Goal: Navigation & Orientation: Find specific page/section

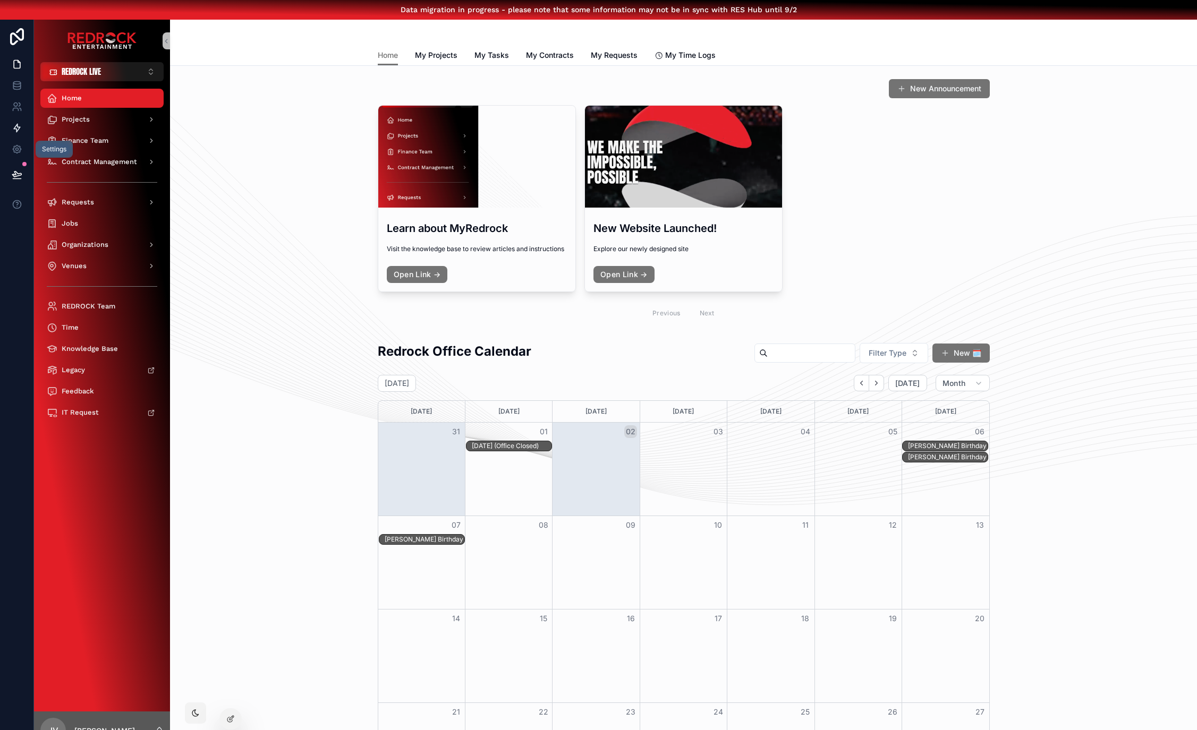
click at [16, 132] on icon at bounding box center [17, 128] width 6 height 8
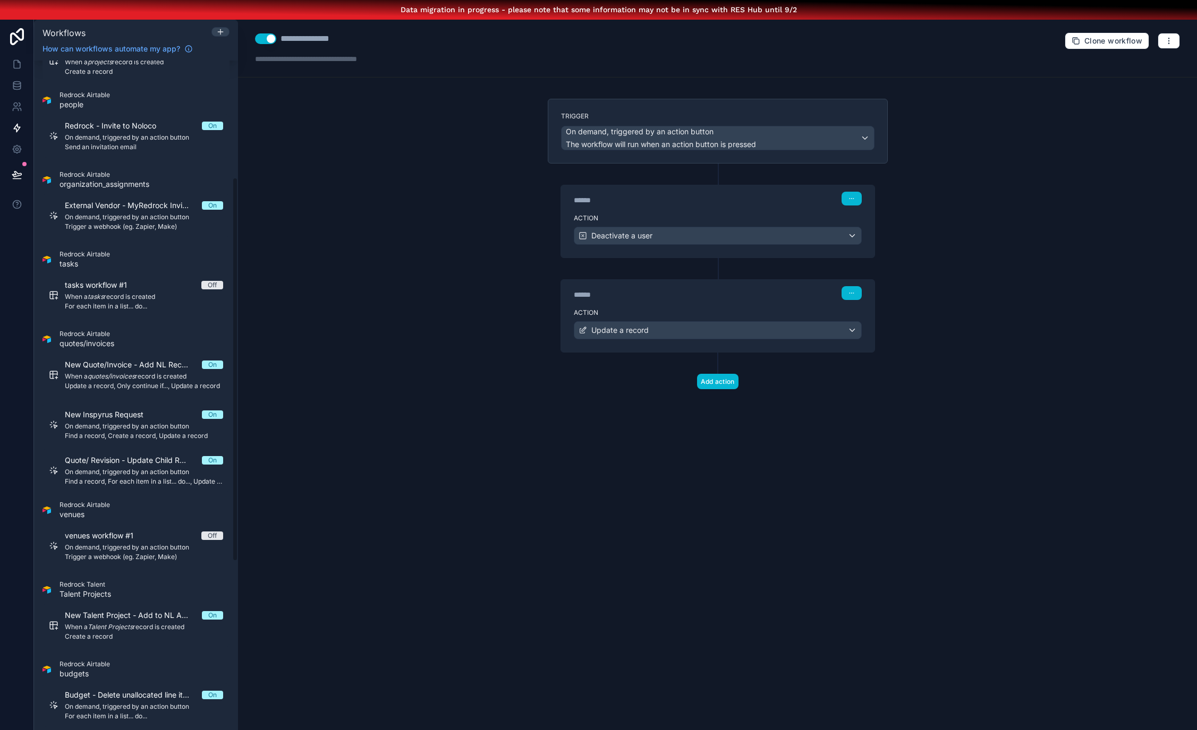
scroll to position [223, 0]
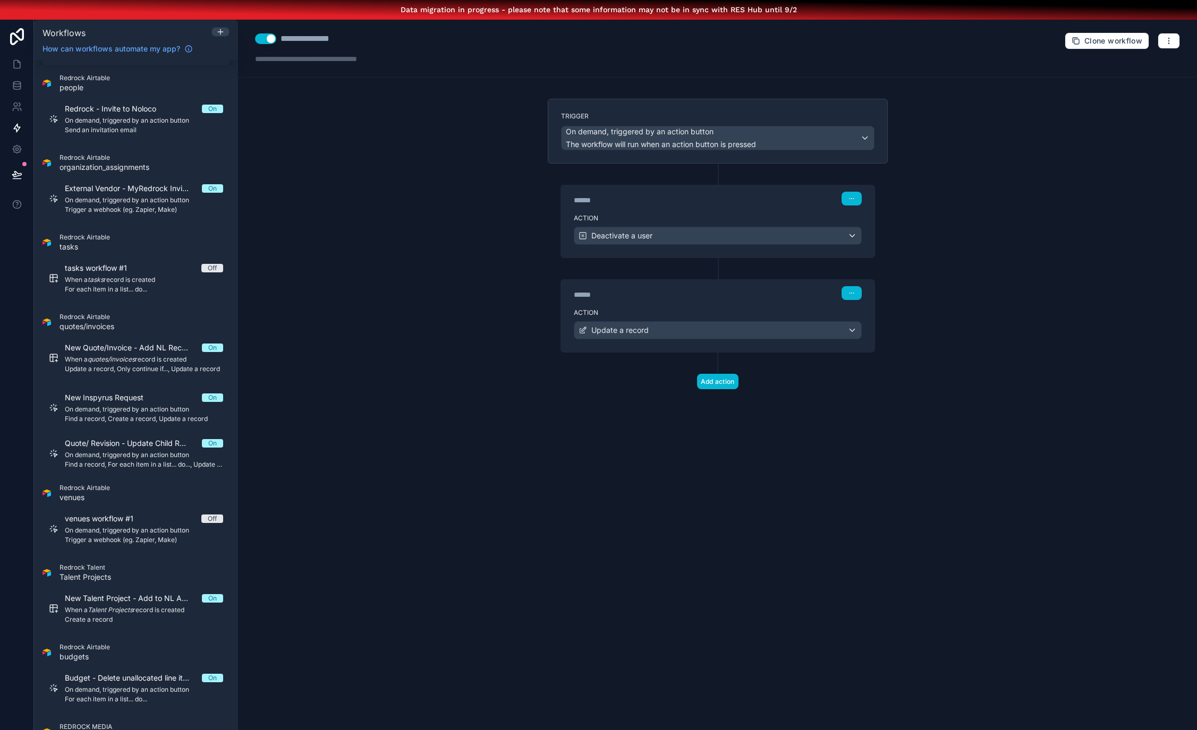
drag, startPoint x: 114, startPoint y: 409, endPoint x: 447, endPoint y: 427, distance: 333.0
click at [115, 408] on span "On demand, triggered by an action button" at bounding box center [144, 409] width 158 height 8
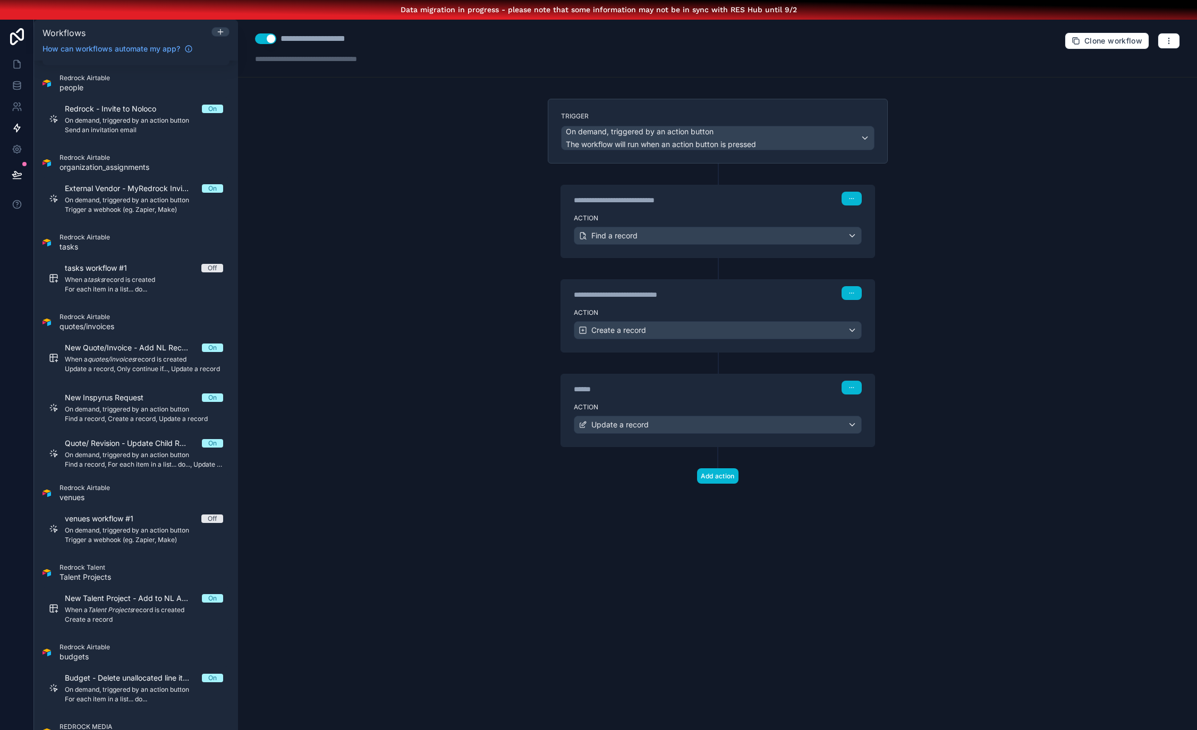
click at [628, 319] on div "Action Create a record" at bounding box center [717, 328] width 313 height 48
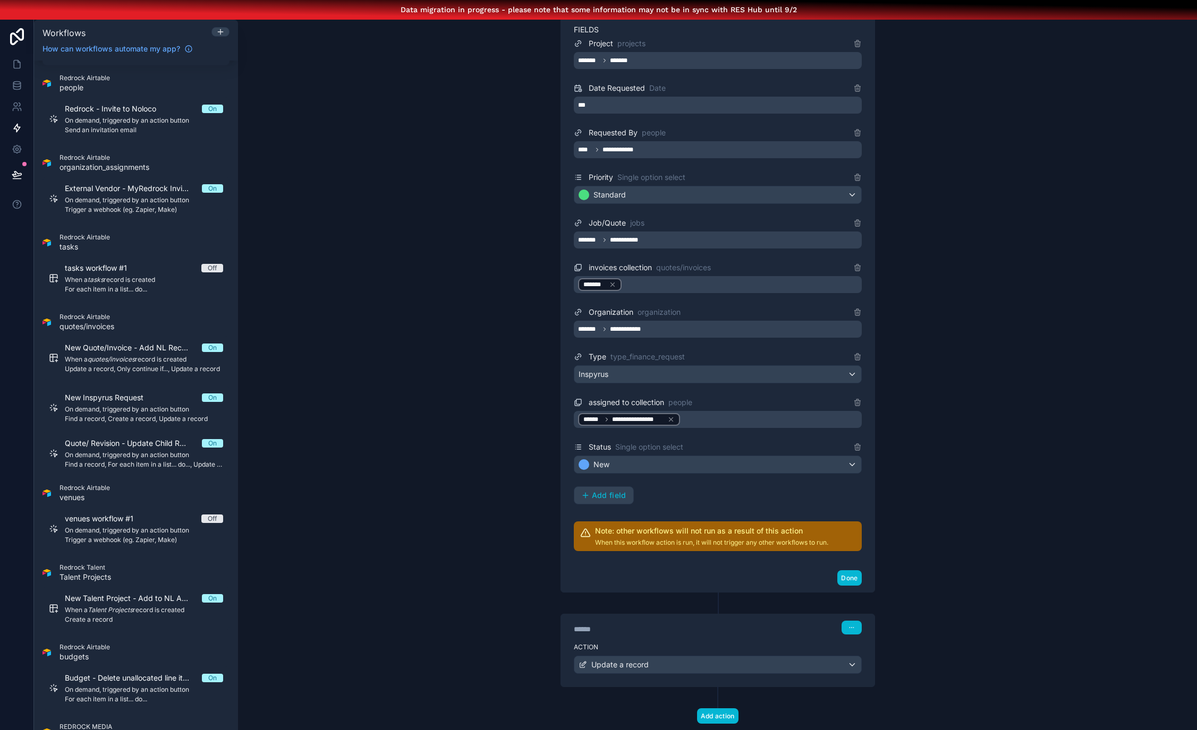
scroll to position [28, 0]
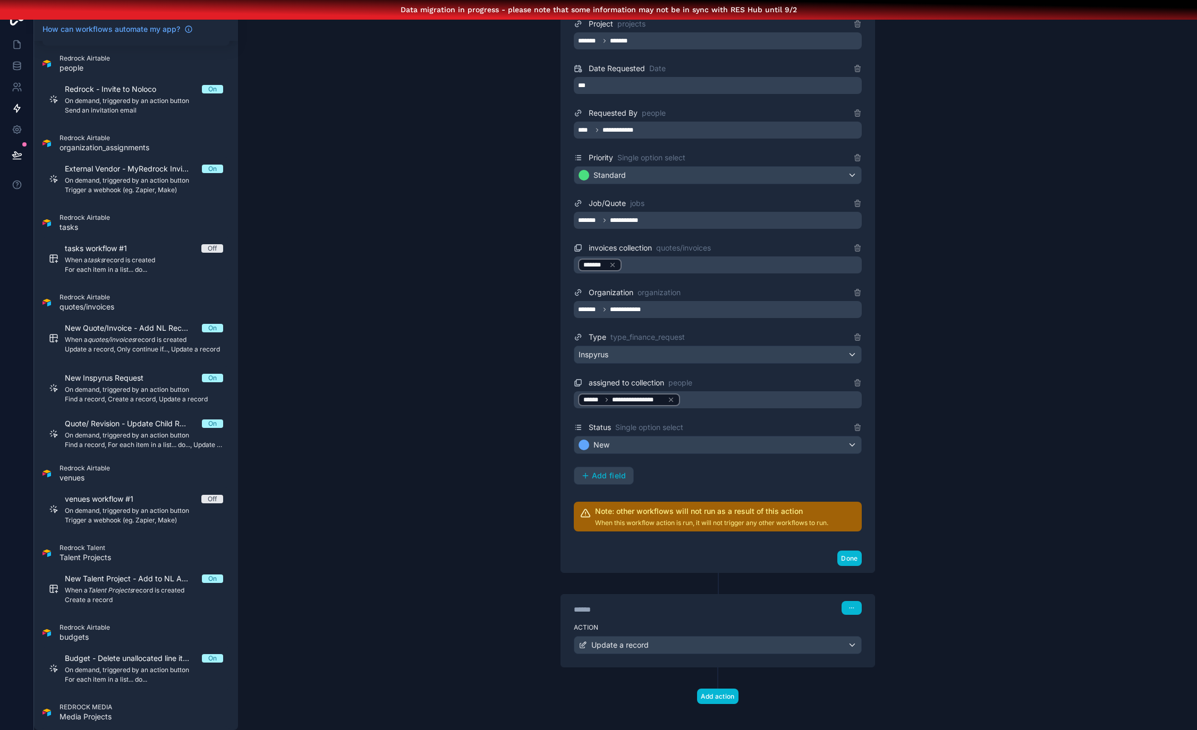
click at [655, 624] on label "Action" at bounding box center [718, 628] width 288 height 8
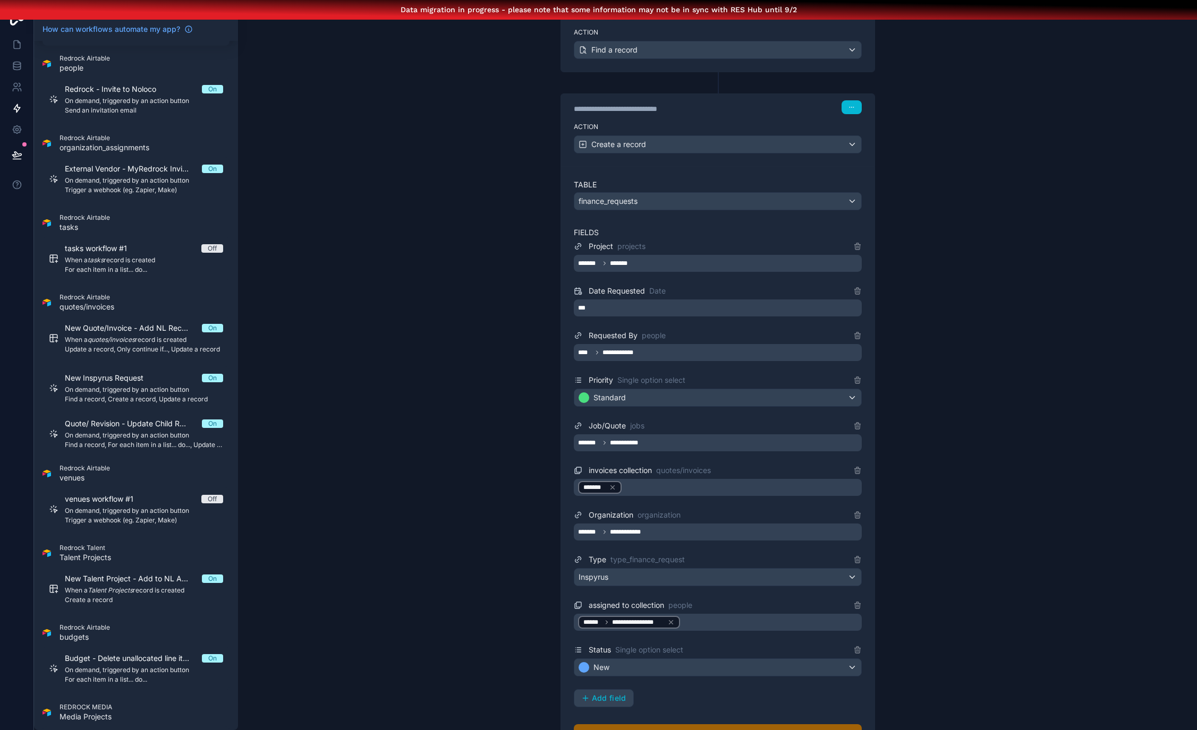
scroll to position [0, 0]
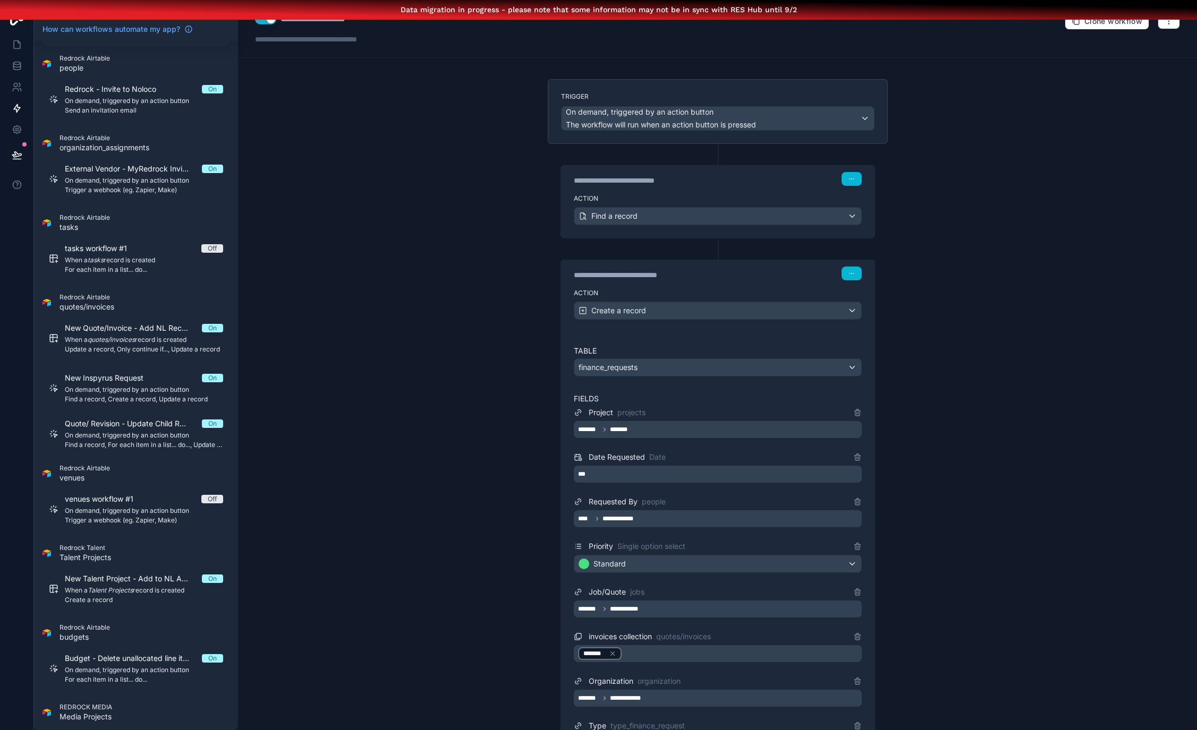
click at [637, 194] on label "Action" at bounding box center [718, 198] width 288 height 8
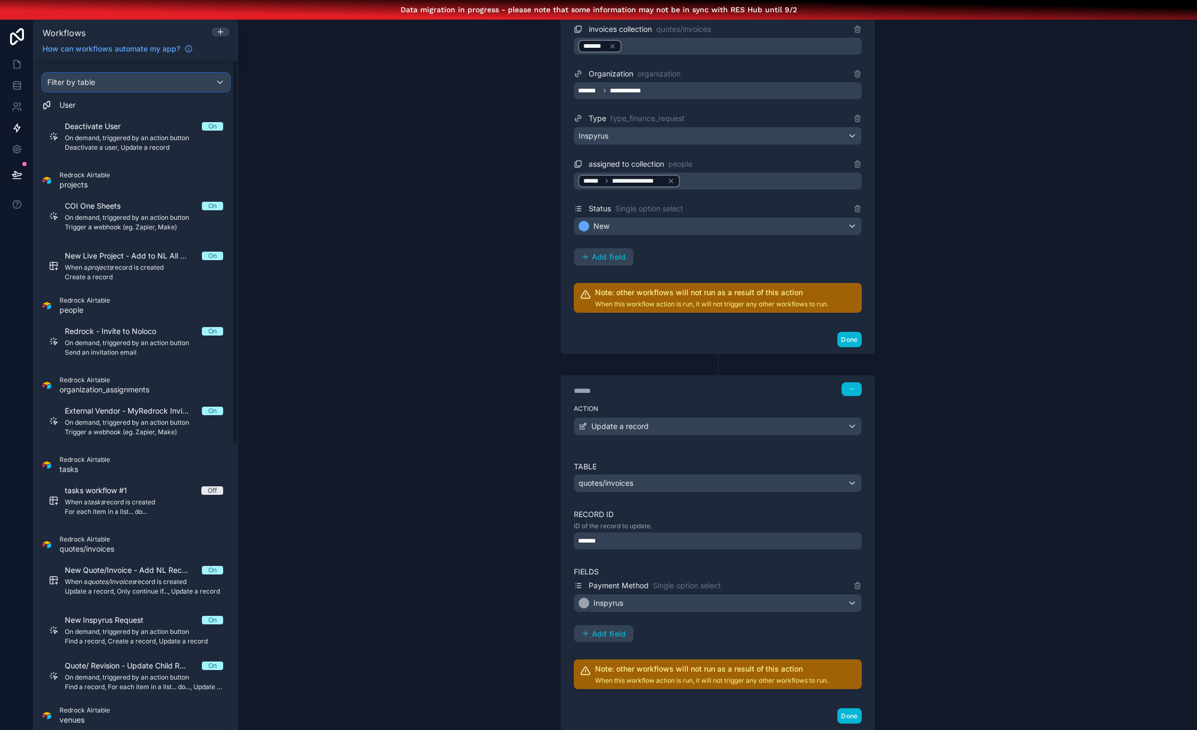
click at [203, 83] on div "Filter by table" at bounding box center [136, 82] width 186 height 17
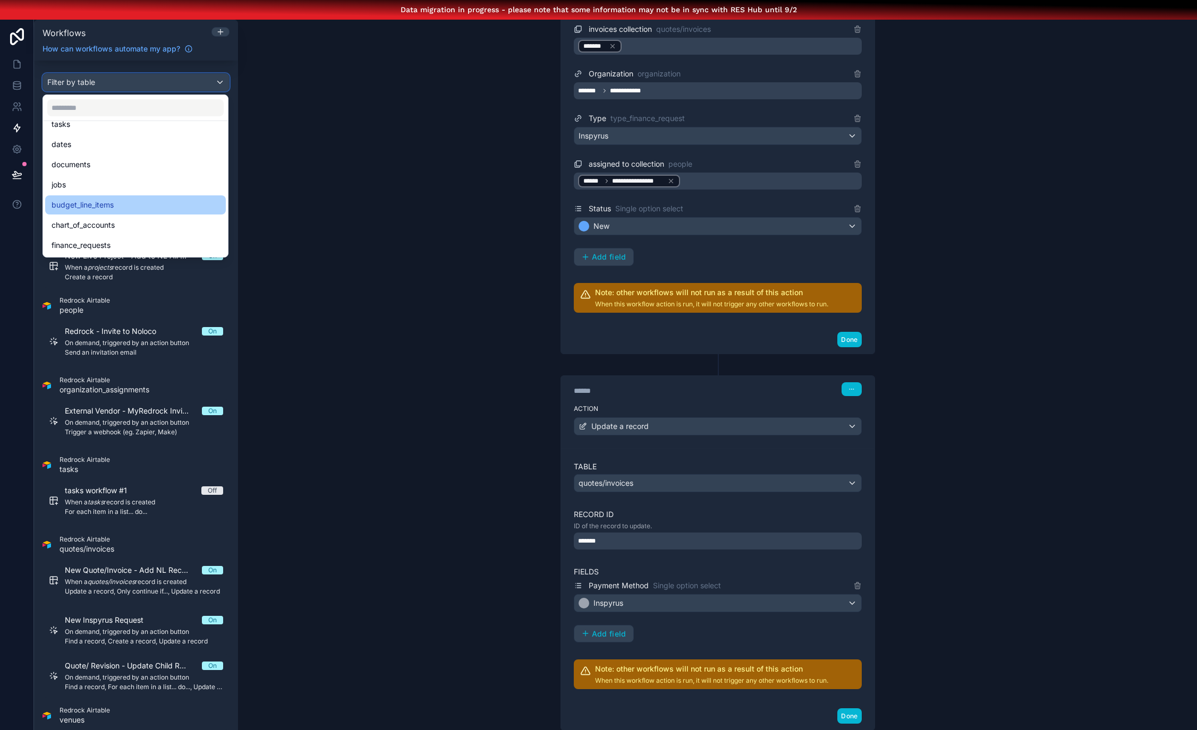
scroll to position [279, 0]
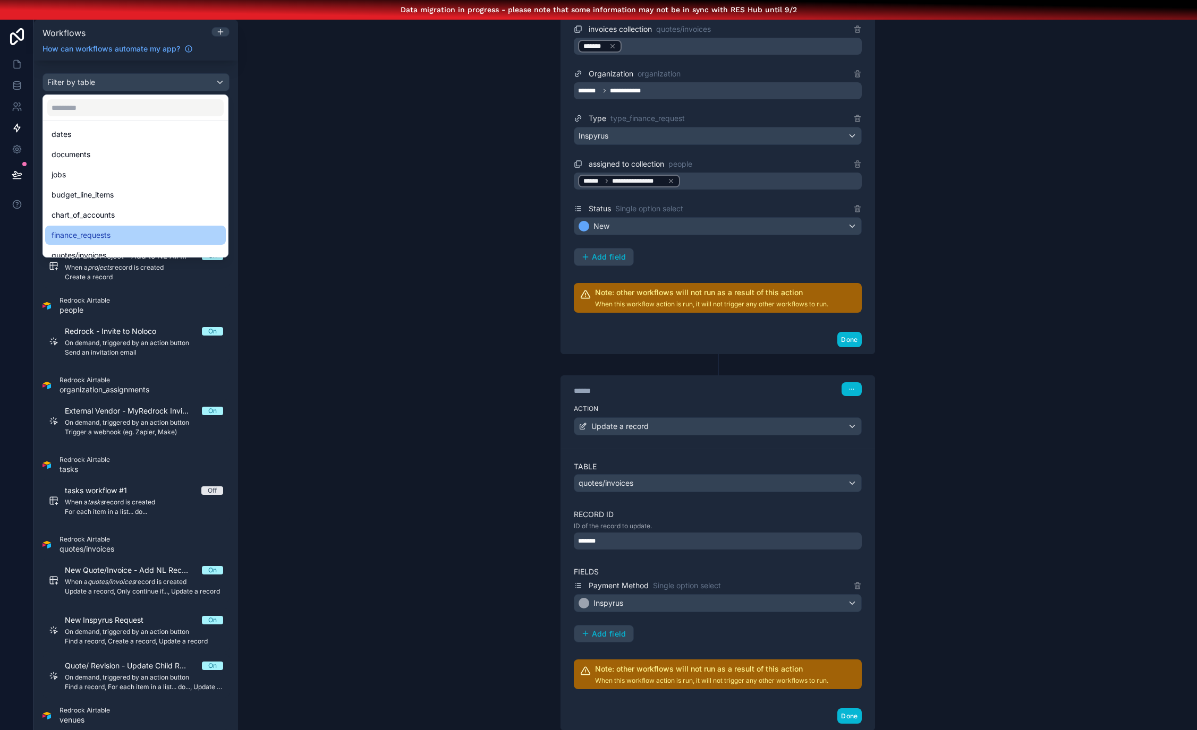
drag, startPoint x: 124, startPoint y: 234, endPoint x: 138, endPoint y: 234, distance: 13.8
click at [124, 234] on div "finance_requests" at bounding box center [136, 235] width 168 height 13
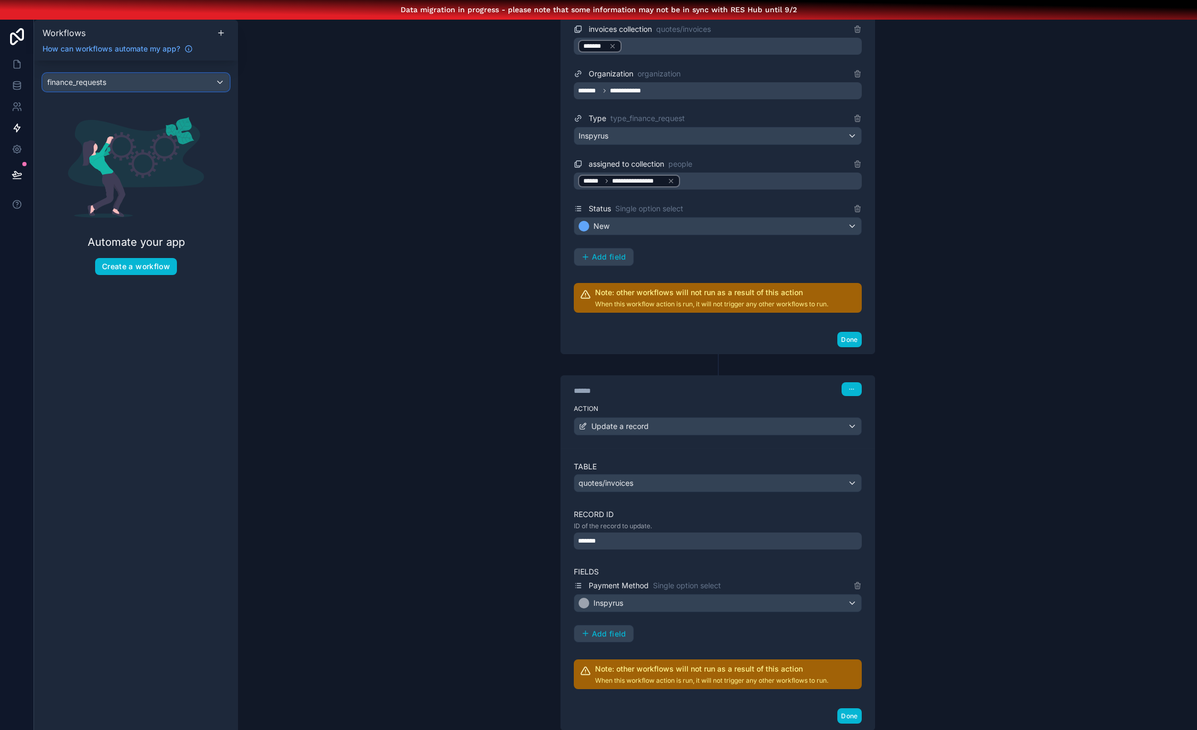
click at [222, 82] on div "finance_requests" at bounding box center [136, 82] width 186 height 17
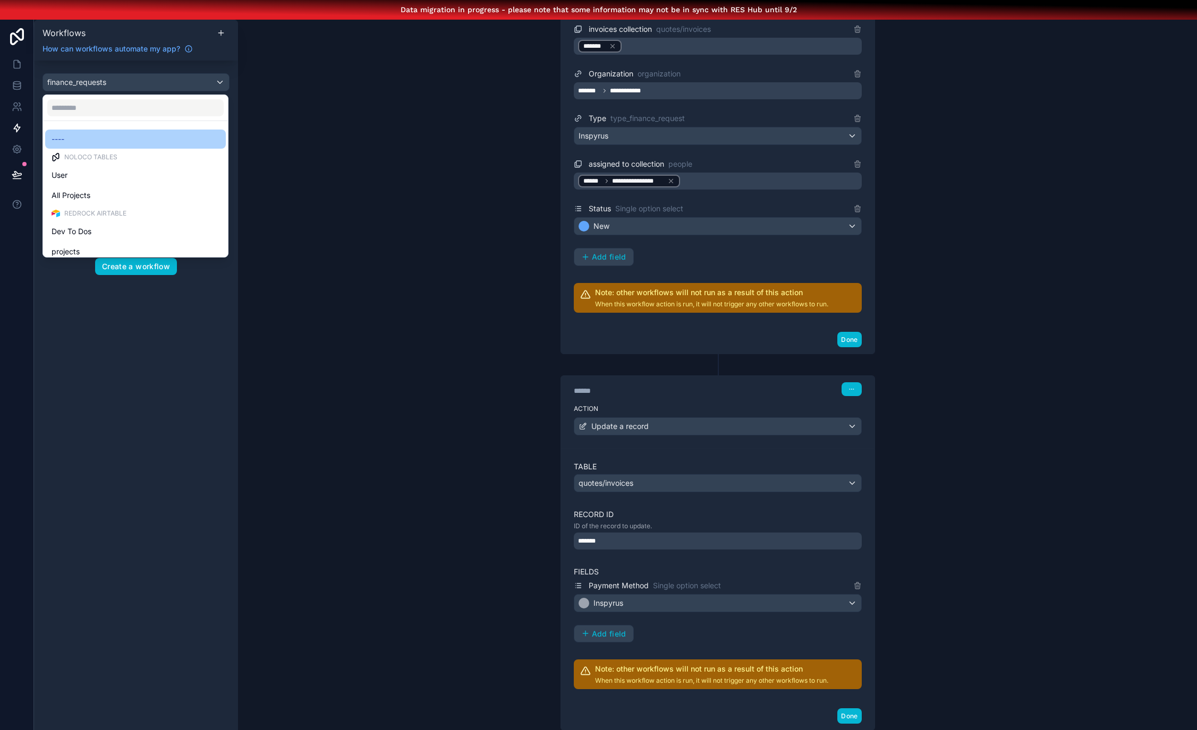
click at [128, 138] on div "----" at bounding box center [136, 139] width 168 height 13
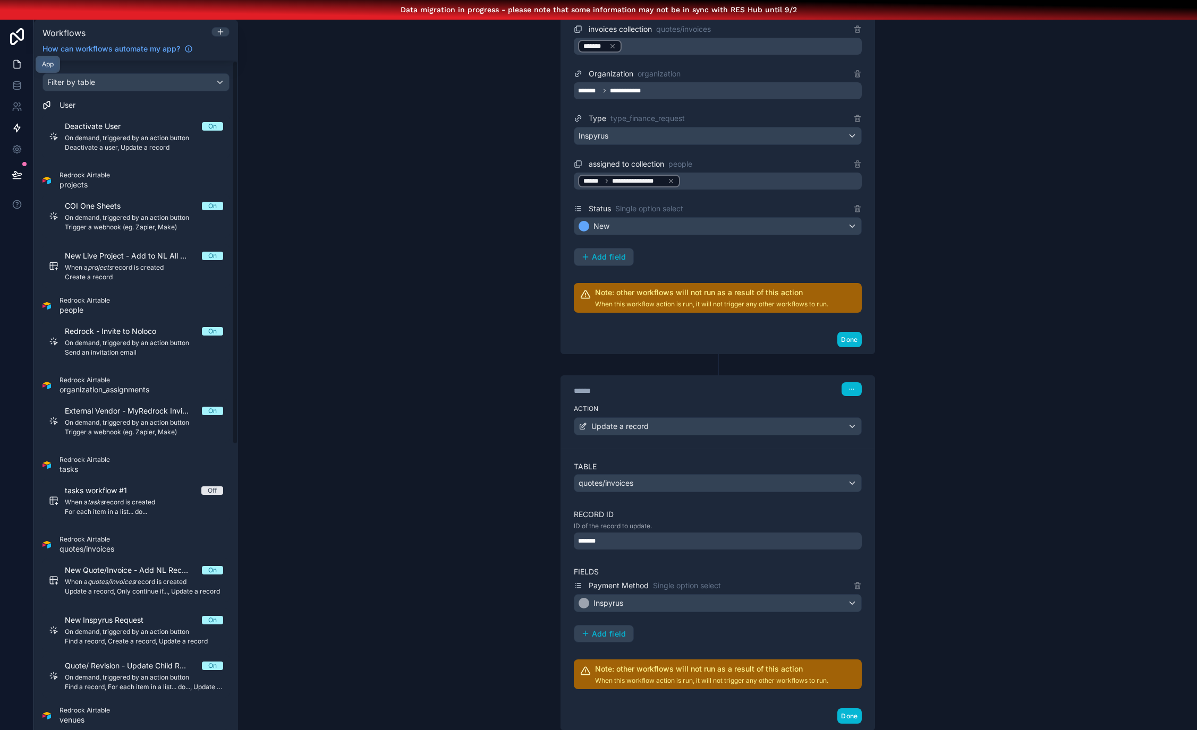
click at [26, 66] on link at bounding box center [16, 64] width 33 height 21
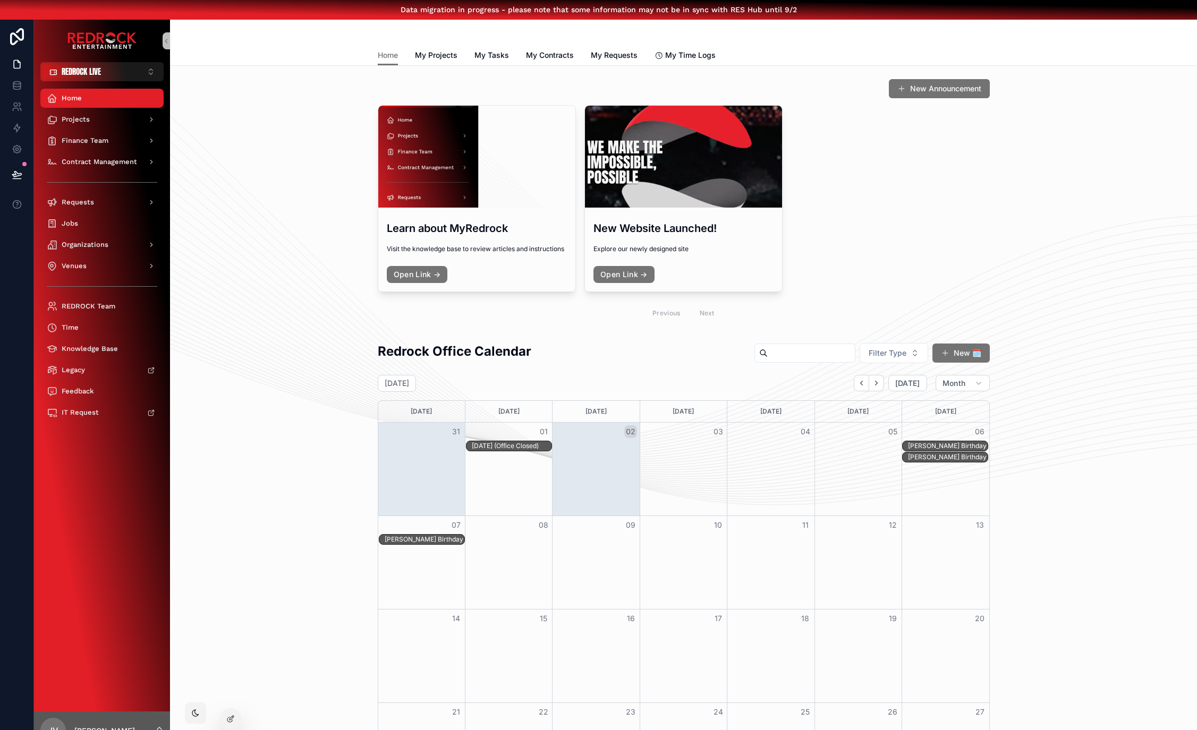
drag, startPoint x: 304, startPoint y: 359, endPoint x: 265, endPoint y: 299, distance: 71.7
click at [95, 137] on span "Finance Team" at bounding box center [85, 141] width 47 height 8
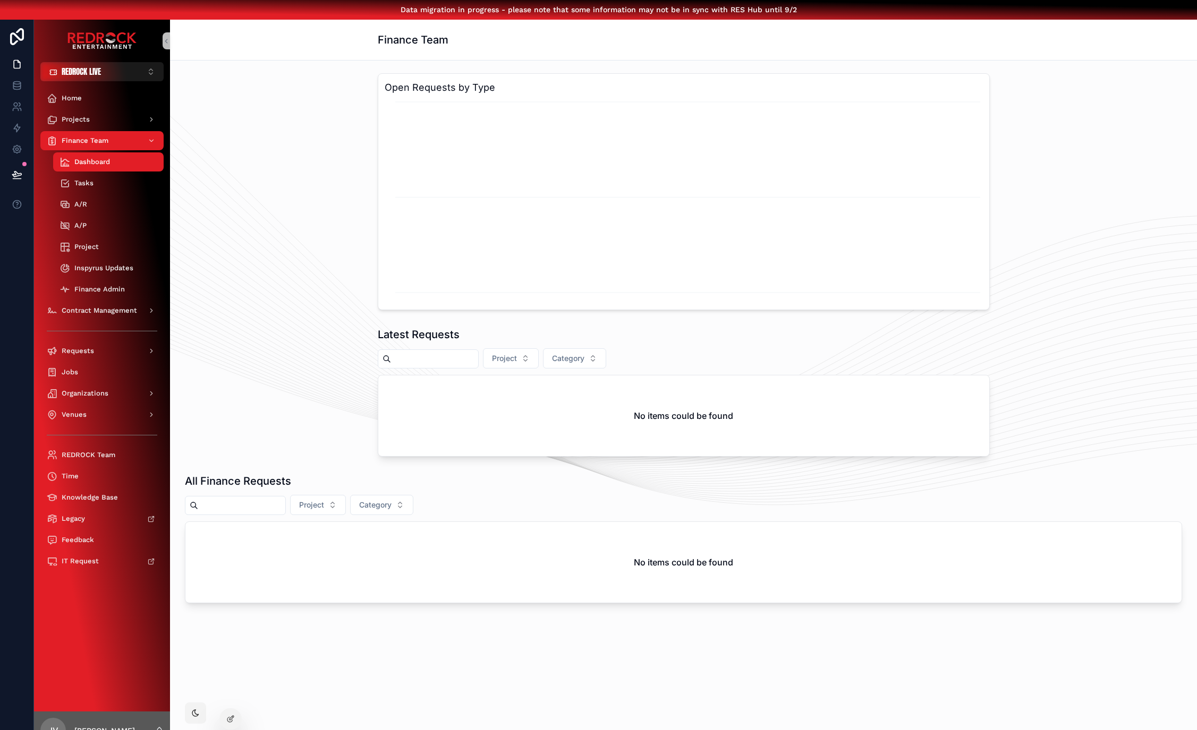
drag, startPoint x: 339, startPoint y: 212, endPoint x: 282, endPoint y: 184, distance: 63.9
drag, startPoint x: 307, startPoint y: 206, endPoint x: 280, endPoint y: 185, distance: 33.8
click at [107, 121] on div "Projects" at bounding box center [102, 119] width 110 height 17
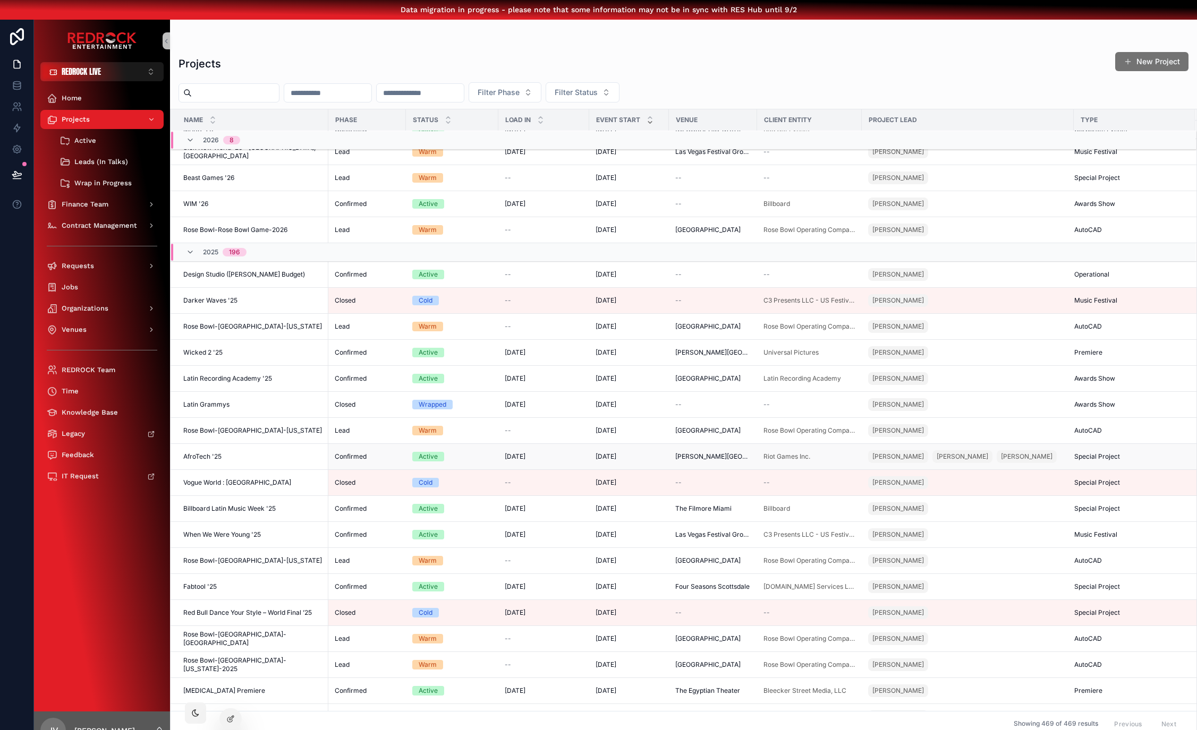
scroll to position [0, 8]
click at [81, 280] on div "Jobs" at bounding box center [102, 287] width 110 height 17
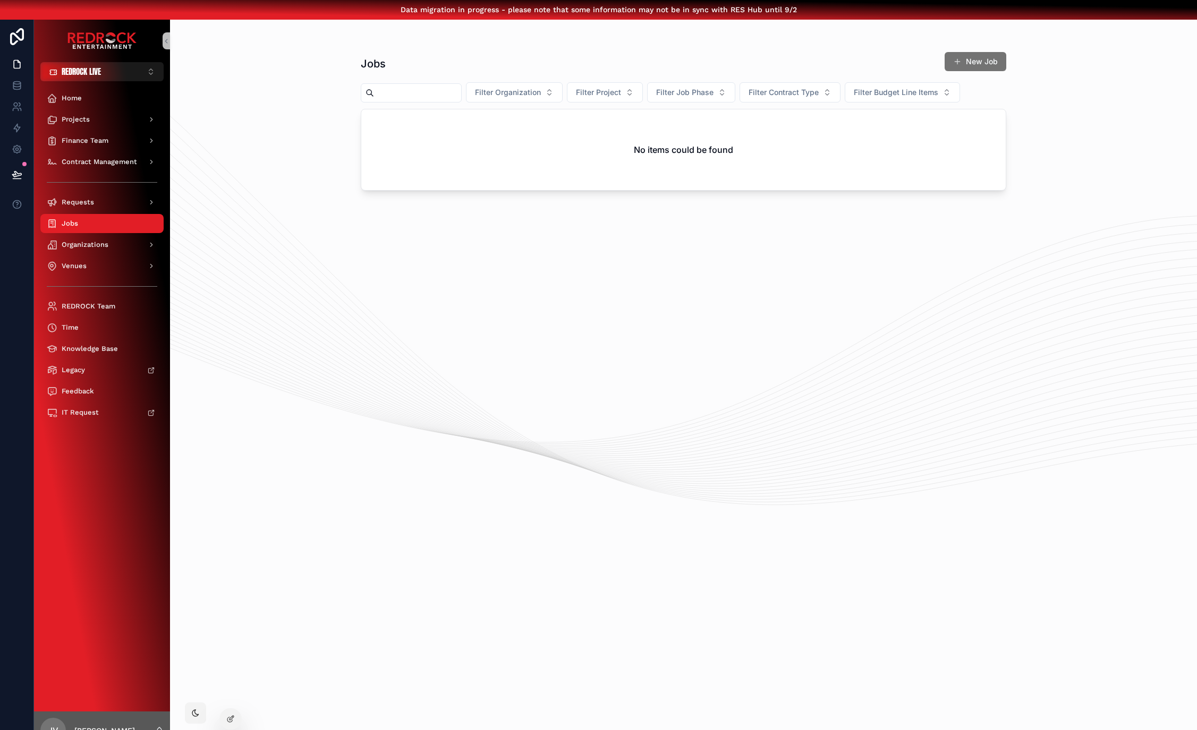
drag, startPoint x: 521, startPoint y: 373, endPoint x: 450, endPoint y: 362, distance: 71.5
drag, startPoint x: 501, startPoint y: 337, endPoint x: 439, endPoint y: 330, distance: 63.1
drag, startPoint x: 439, startPoint y: 330, endPoint x: 375, endPoint y: 310, distance: 66.7
